Goal: Task Accomplishment & Management: Manage account settings

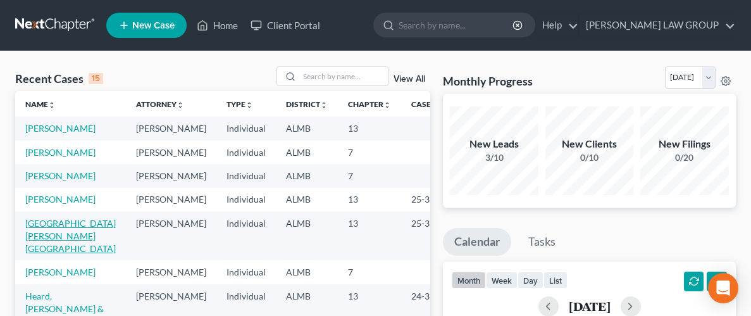
click at [36, 218] on link "[GEOGRAPHIC_DATA][PERSON_NAME][GEOGRAPHIC_DATA]" at bounding box center [70, 236] width 90 height 36
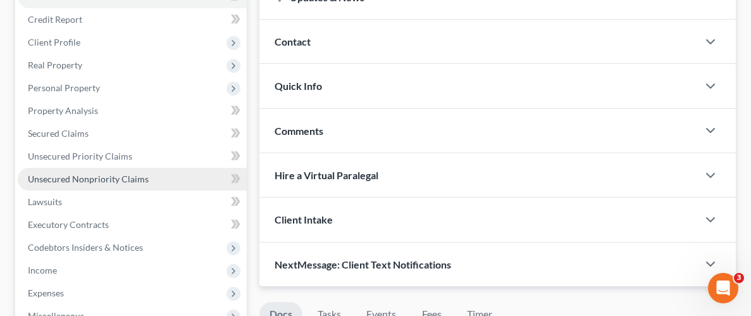
scroll to position [177, 0]
click at [65, 173] on span "Unsecured Nonpriority Claims" at bounding box center [88, 178] width 121 height 11
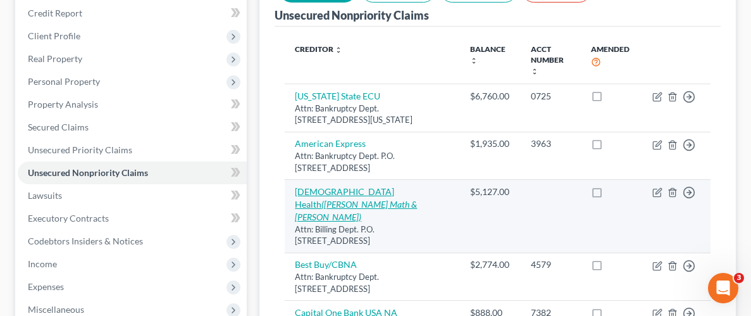
scroll to position [185, 0]
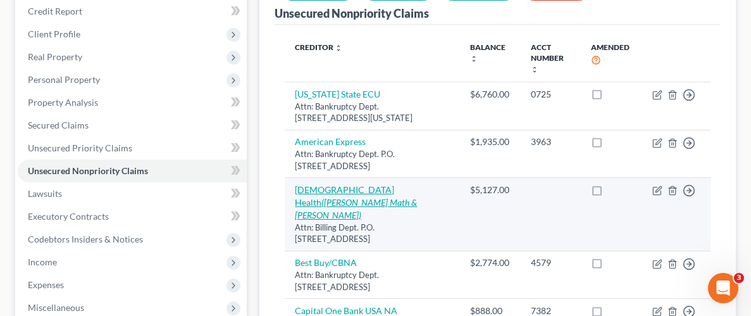
click at [333, 184] on link "[DEMOGRAPHIC_DATA] Health ([PERSON_NAME] Math & [PERSON_NAME])" at bounding box center [356, 202] width 122 height 36
select select "0"
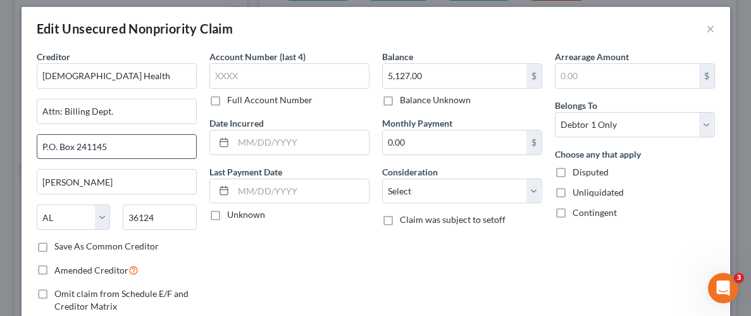
scroll to position [0, 0]
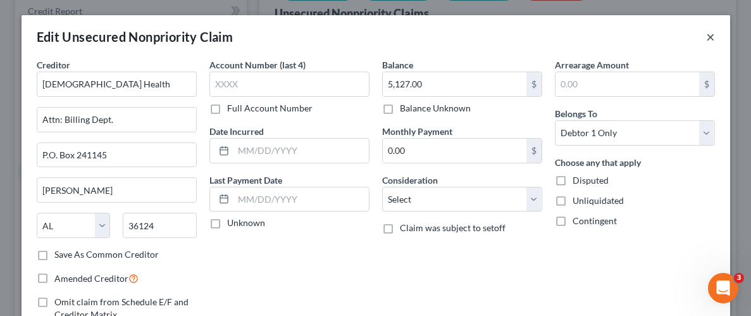
click at [707, 36] on button "×" at bounding box center [710, 36] width 9 height 15
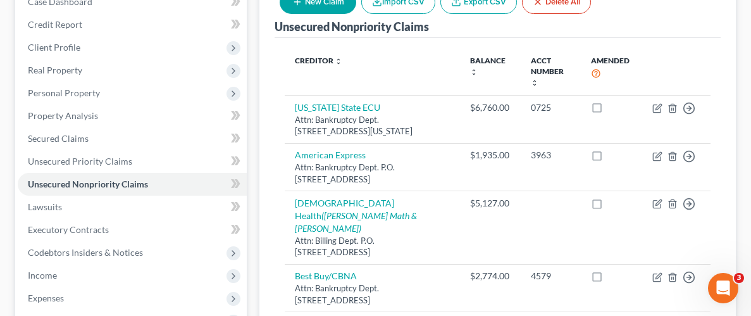
scroll to position [180, 0]
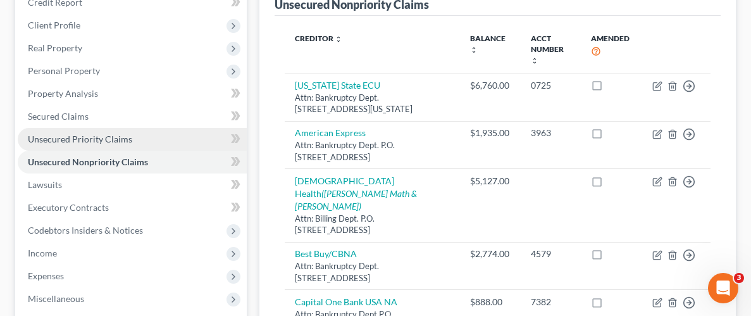
click at [54, 128] on link "Unsecured Priority Claims" at bounding box center [132, 139] width 229 height 23
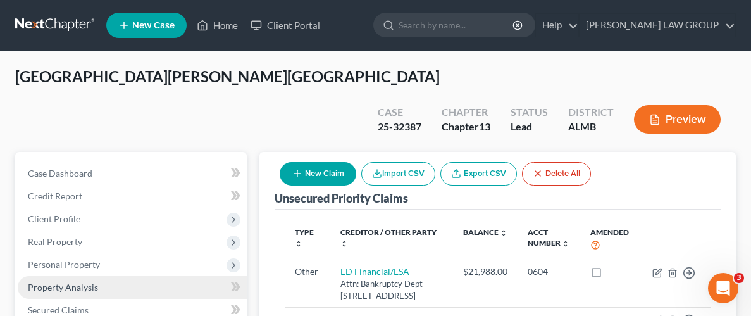
scroll to position [20, 0]
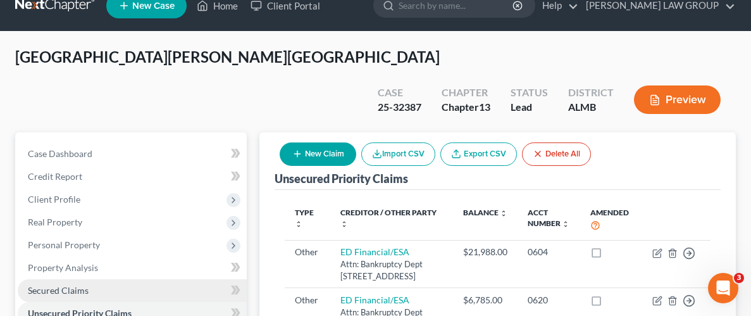
click at [64, 285] on span "Secured Claims" at bounding box center [58, 290] width 61 height 11
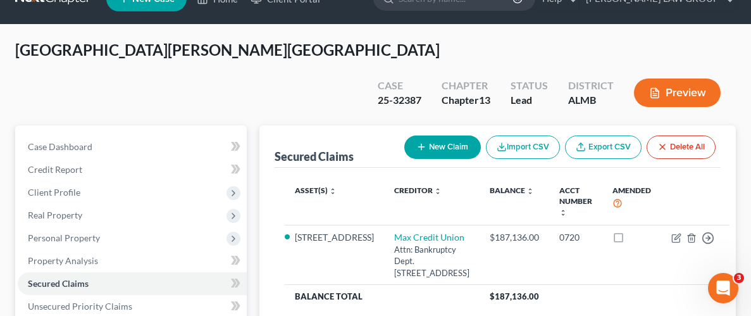
scroll to position [16, 0]
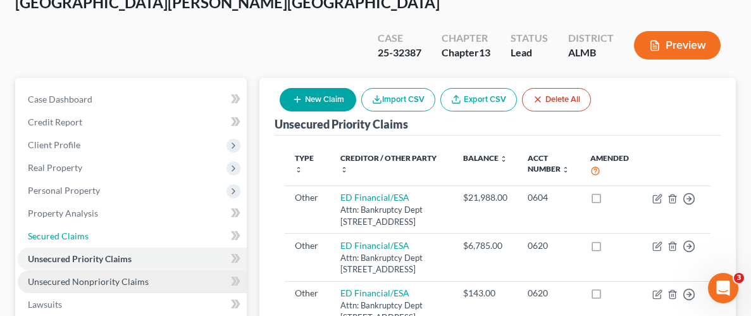
scroll to position [102, 0]
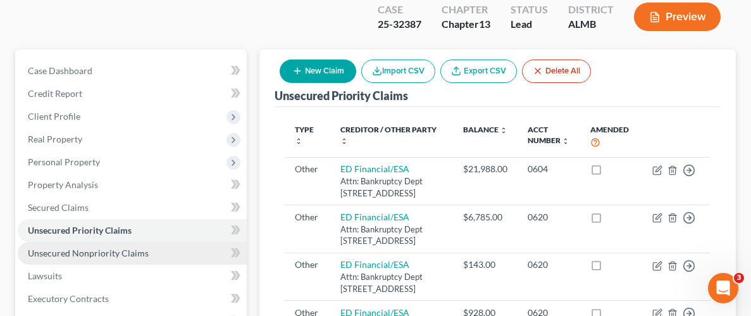
click at [99, 247] on span "Unsecured Nonpriority Claims" at bounding box center [88, 252] width 121 height 11
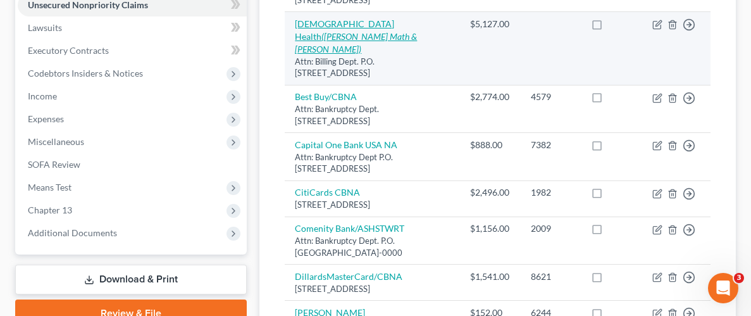
scroll to position [327, 0]
